Goal: Communication & Community: Participate in discussion

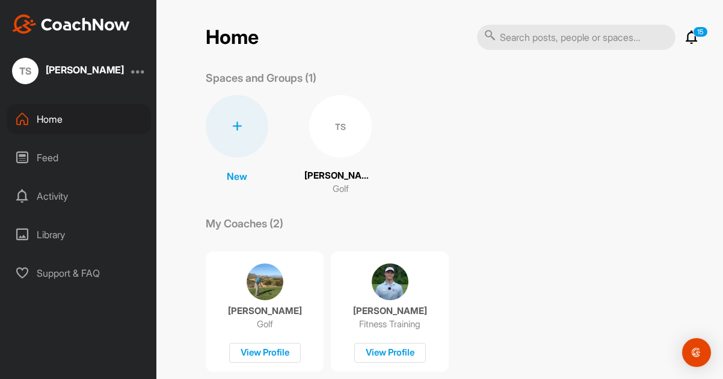
click at [258, 291] on img at bounding box center [265, 281] width 37 height 37
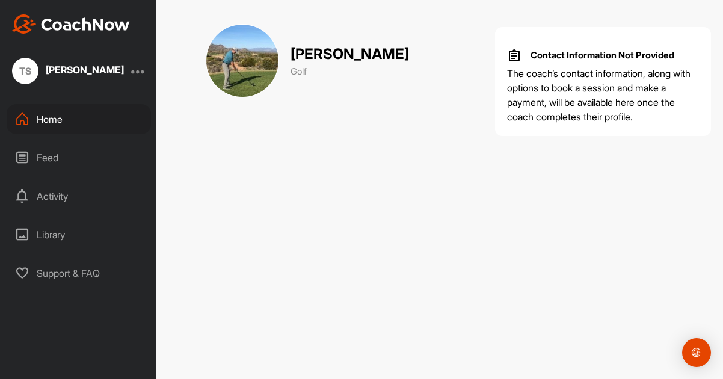
click at [31, 156] on div "Feed" at bounding box center [79, 158] width 144 height 30
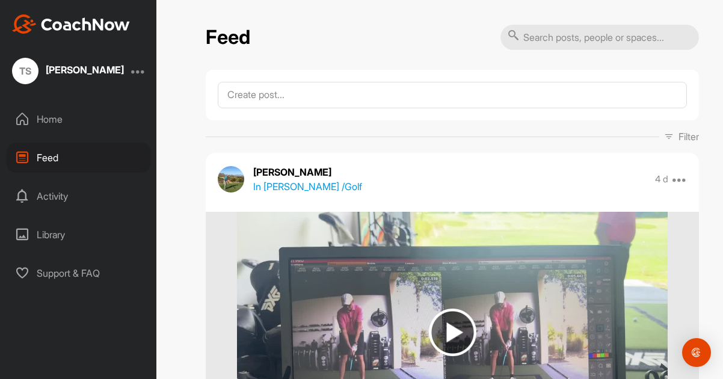
scroll to position [219, 0]
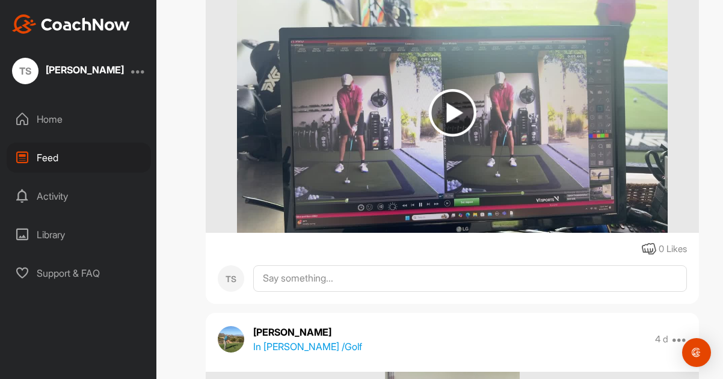
click at [456, 112] on img at bounding box center [453, 113] width 48 height 48
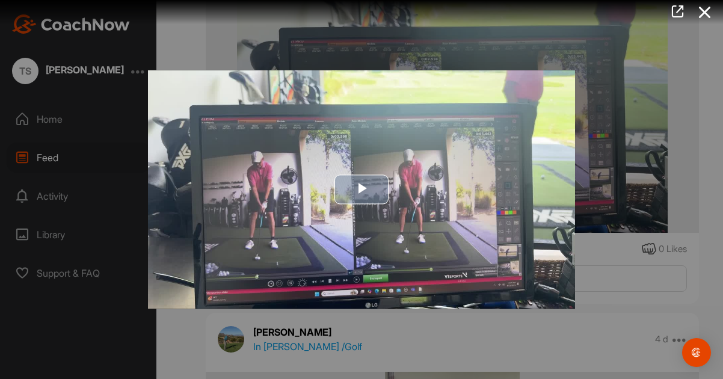
click at [361, 189] on span "Video Player" at bounding box center [361, 189] width 0 height 0
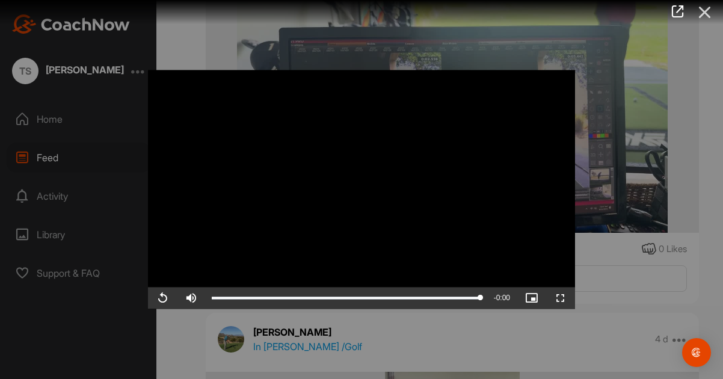
click at [699, 14] on icon at bounding box center [705, 12] width 28 height 22
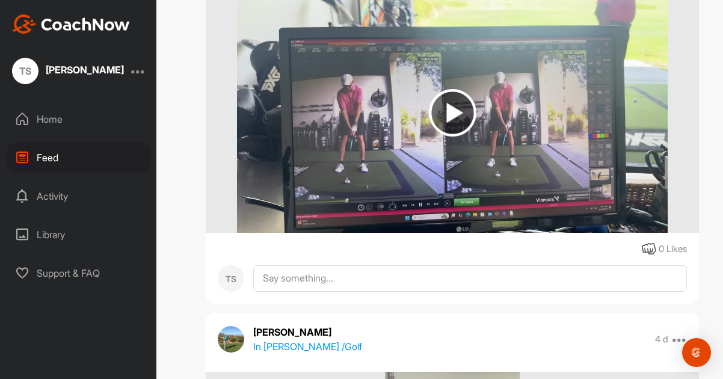
scroll to position [422, 0]
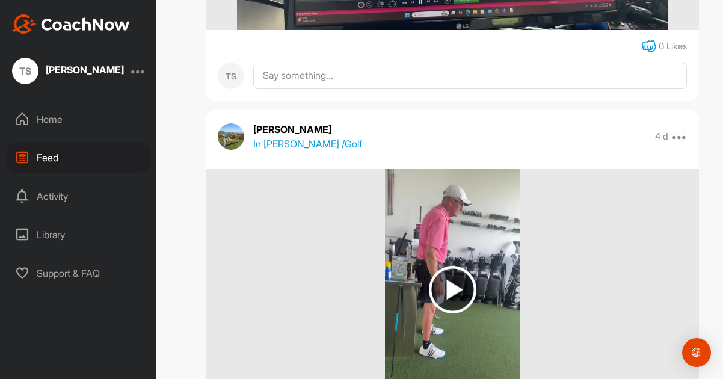
click at [645, 45] on icon at bounding box center [649, 46] width 14 height 14
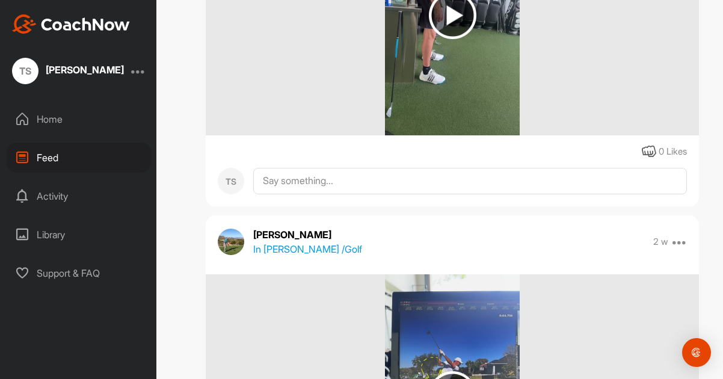
scroll to position [470, 0]
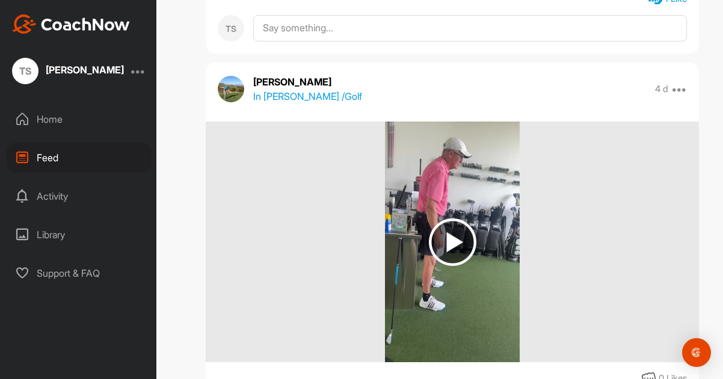
click at [447, 241] on img at bounding box center [453, 242] width 48 height 48
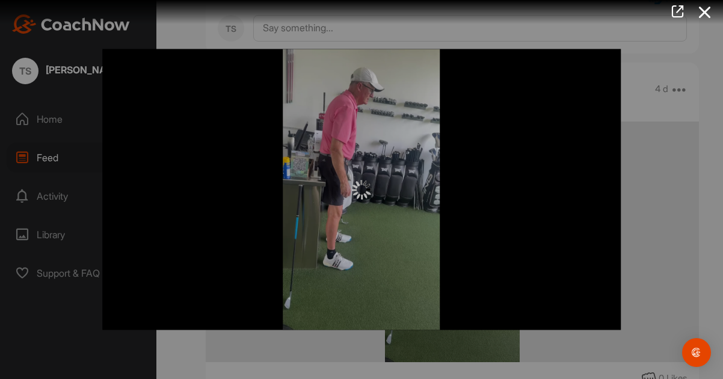
click at [363, 193] on img at bounding box center [361, 189] width 19 height 19
click at [701, 16] on icon at bounding box center [705, 12] width 28 height 22
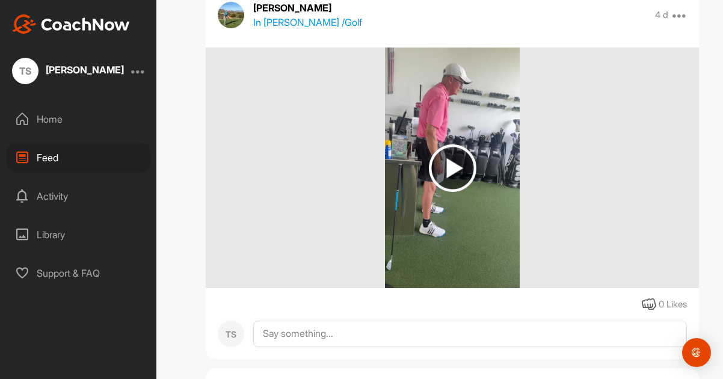
scroll to position [443, 0]
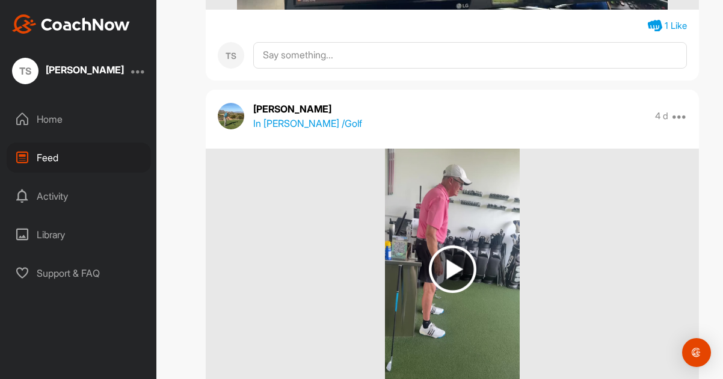
click at [459, 266] on img at bounding box center [453, 269] width 48 height 48
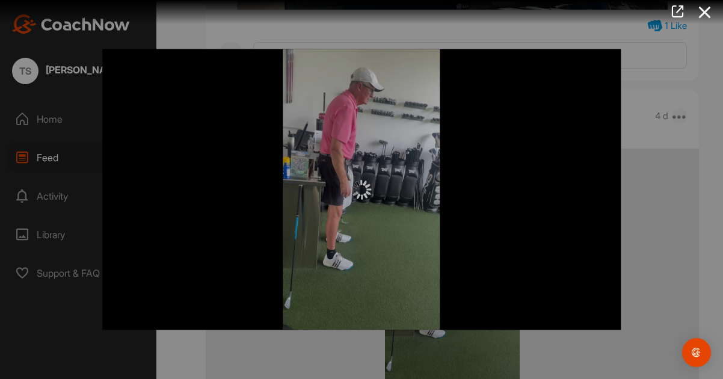
click at [671, 121] on div at bounding box center [361, 189] width 723 height 379
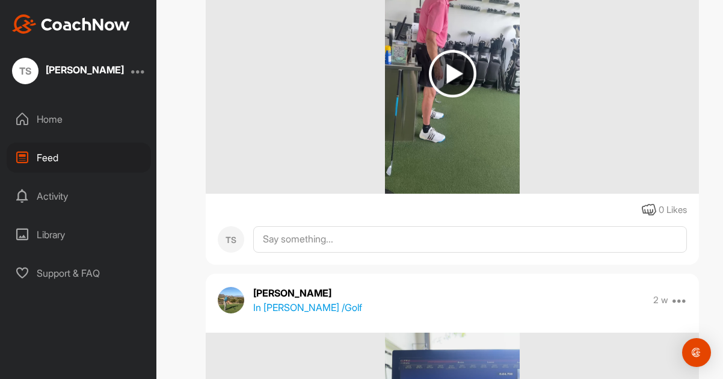
scroll to position [419, 0]
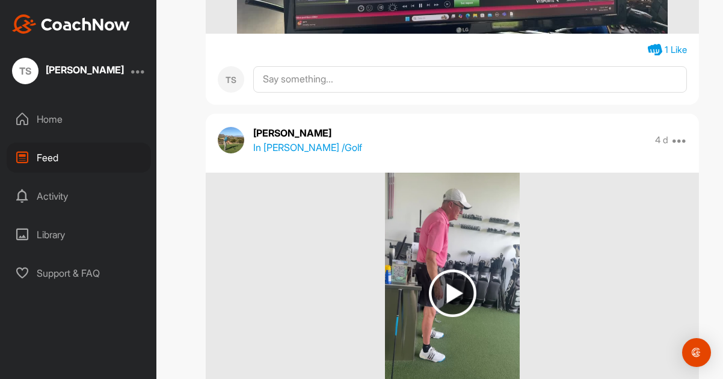
click at [452, 292] on img at bounding box center [453, 293] width 48 height 48
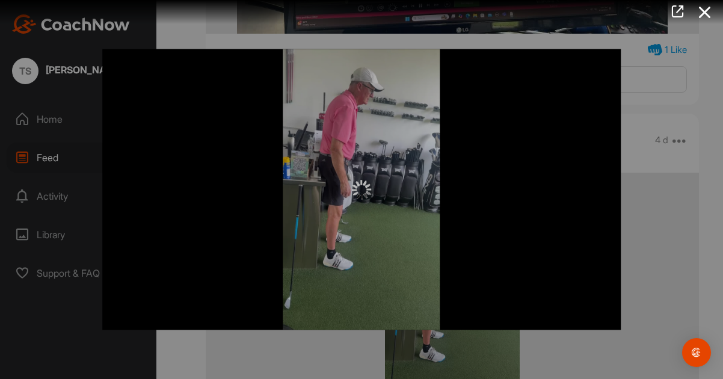
click at [446, 241] on div at bounding box center [361, 189] width 518 height 281
drag, startPoint x: 361, startPoint y: 241, endPoint x: 368, endPoint y: 241, distance: 7.2
click at [363, 241] on div at bounding box center [361, 189] width 518 height 281
click at [346, 256] on div at bounding box center [361, 189] width 518 height 281
click at [708, 15] on icon at bounding box center [705, 12] width 28 height 22
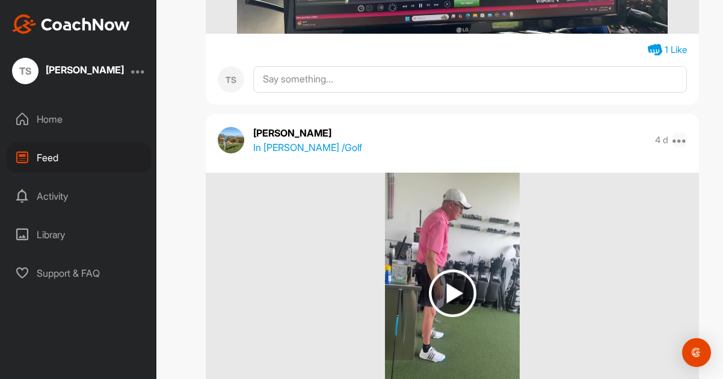
click at [672, 141] on icon at bounding box center [679, 140] width 14 height 14
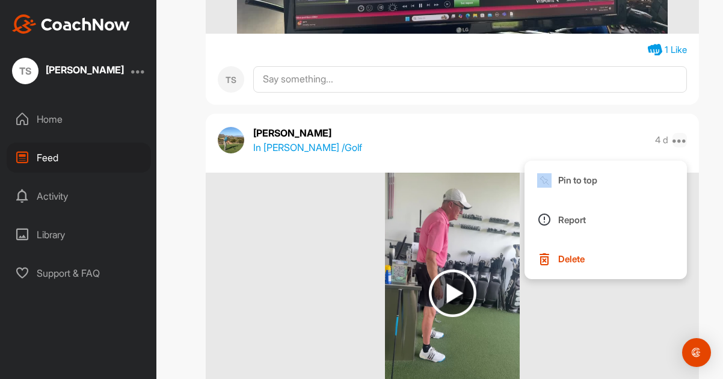
click at [672, 141] on icon at bounding box center [679, 140] width 14 height 14
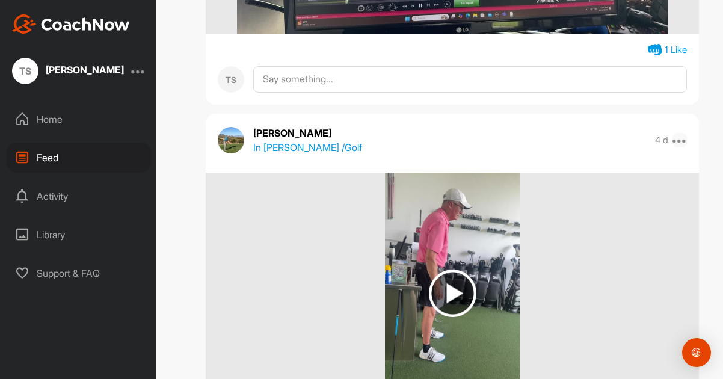
click at [672, 141] on icon at bounding box center [679, 140] width 14 height 14
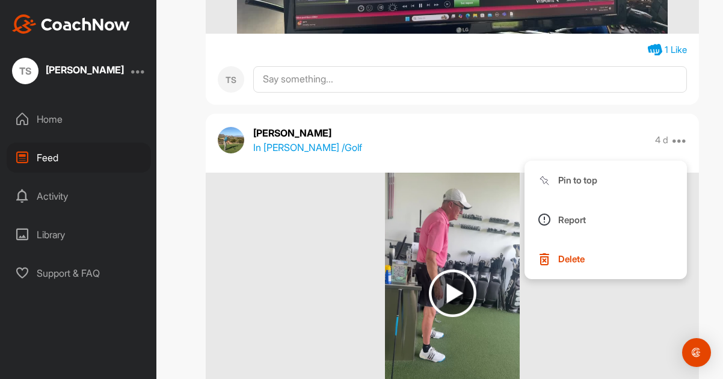
click at [625, 303] on div at bounding box center [452, 293] width 493 height 241
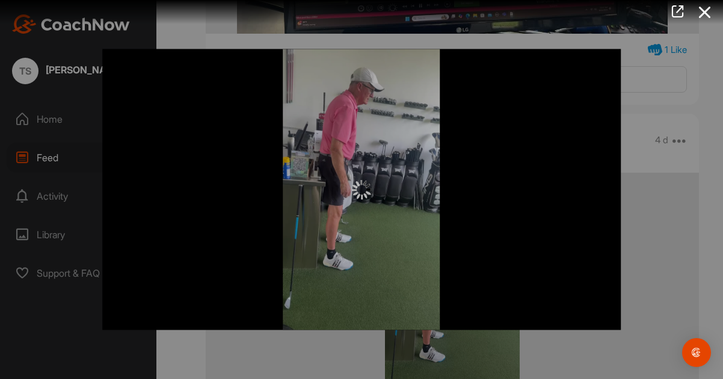
click at [359, 195] on img at bounding box center [361, 189] width 19 height 19
click at [704, 12] on icon at bounding box center [705, 12] width 28 height 22
